Goal: Browse casually

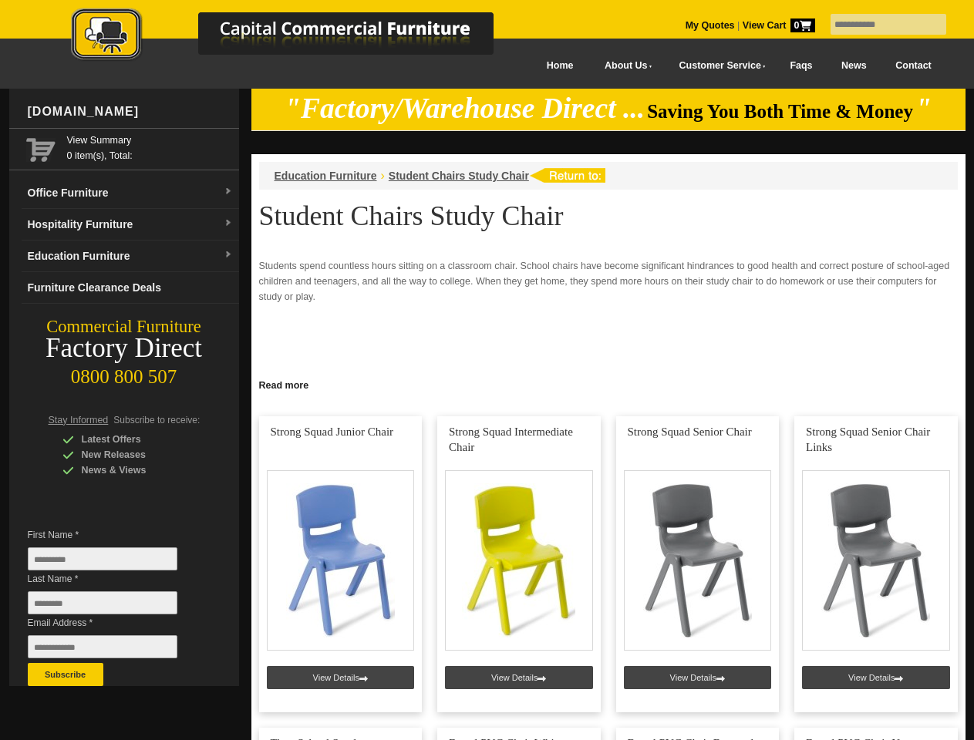
click at [878, 25] on input "text" at bounding box center [889, 24] width 116 height 21
click at [114, 607] on input "Last Name *" at bounding box center [103, 603] width 150 height 23
click at [66, 675] on button "Subscribe" at bounding box center [66, 674] width 76 height 23
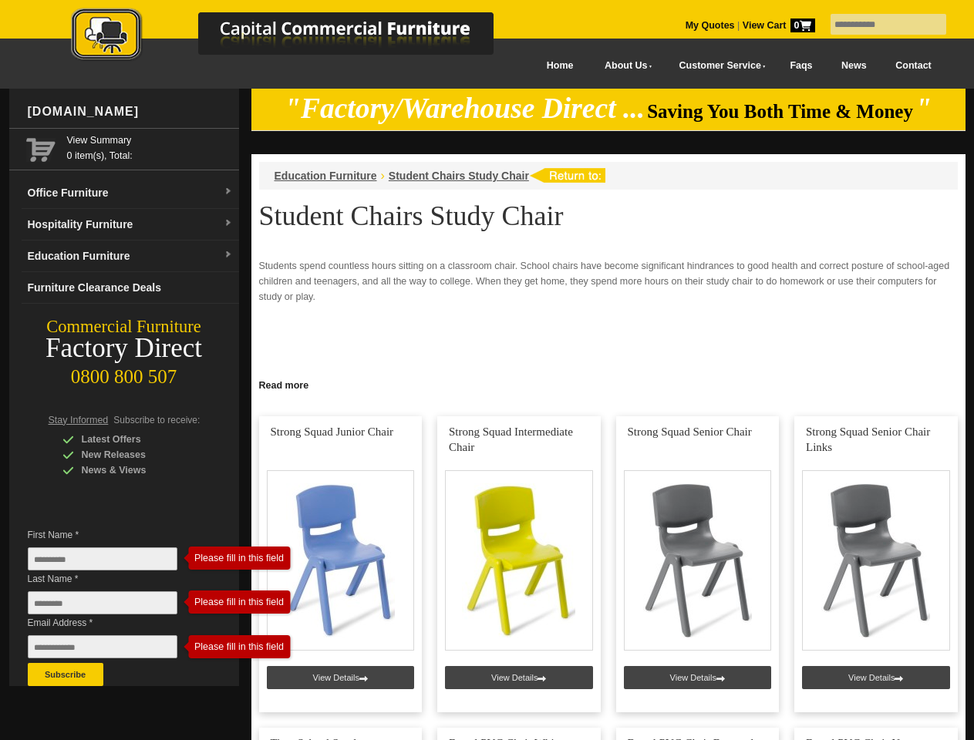
click at [608, 384] on link "Read more" at bounding box center [608, 383] width 714 height 19
